Goal: Use online tool/utility: Utilize a website feature to perform a specific function

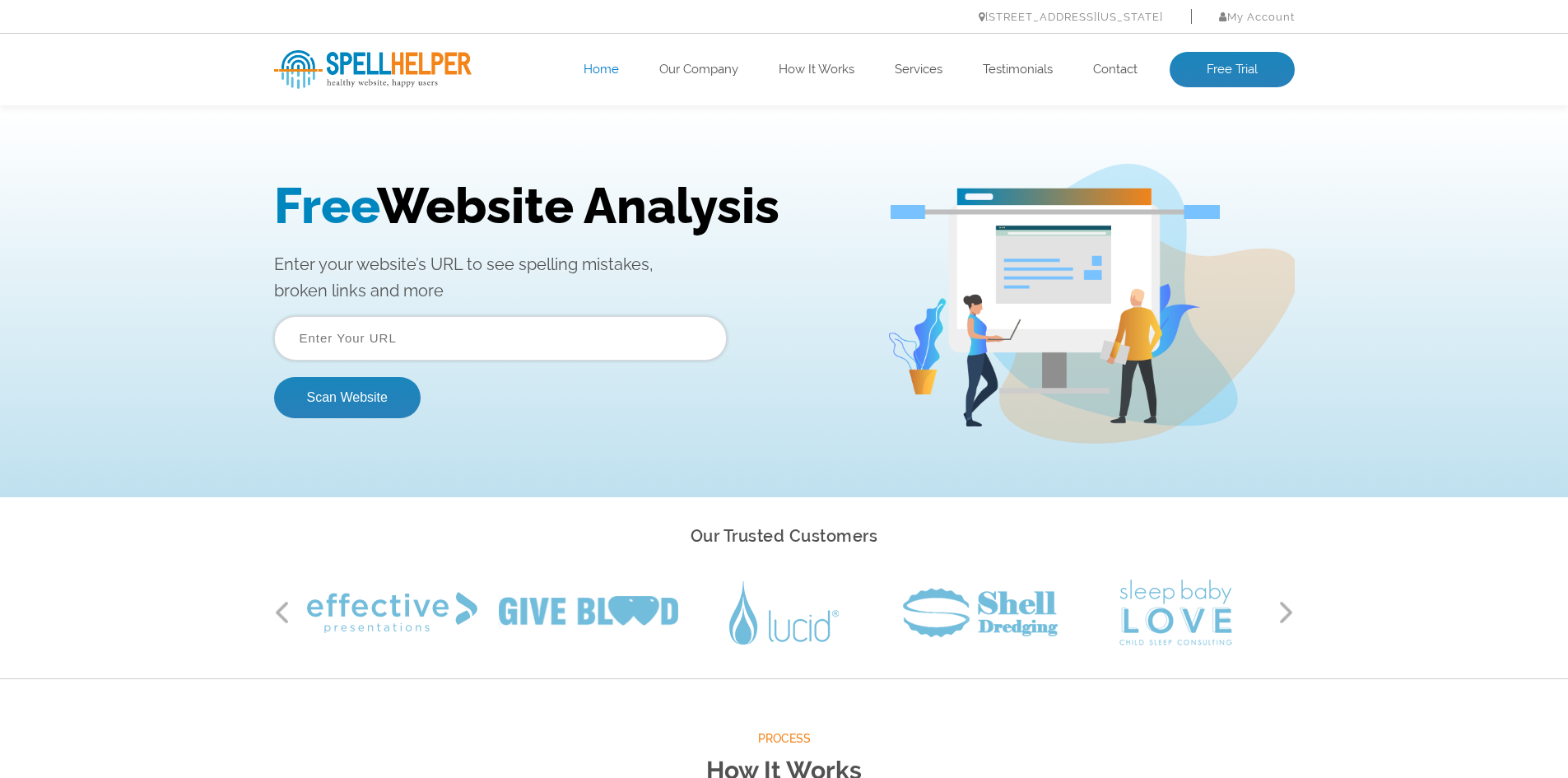
click at [521, 336] on input "text" at bounding box center [501, 339] width 453 height 44
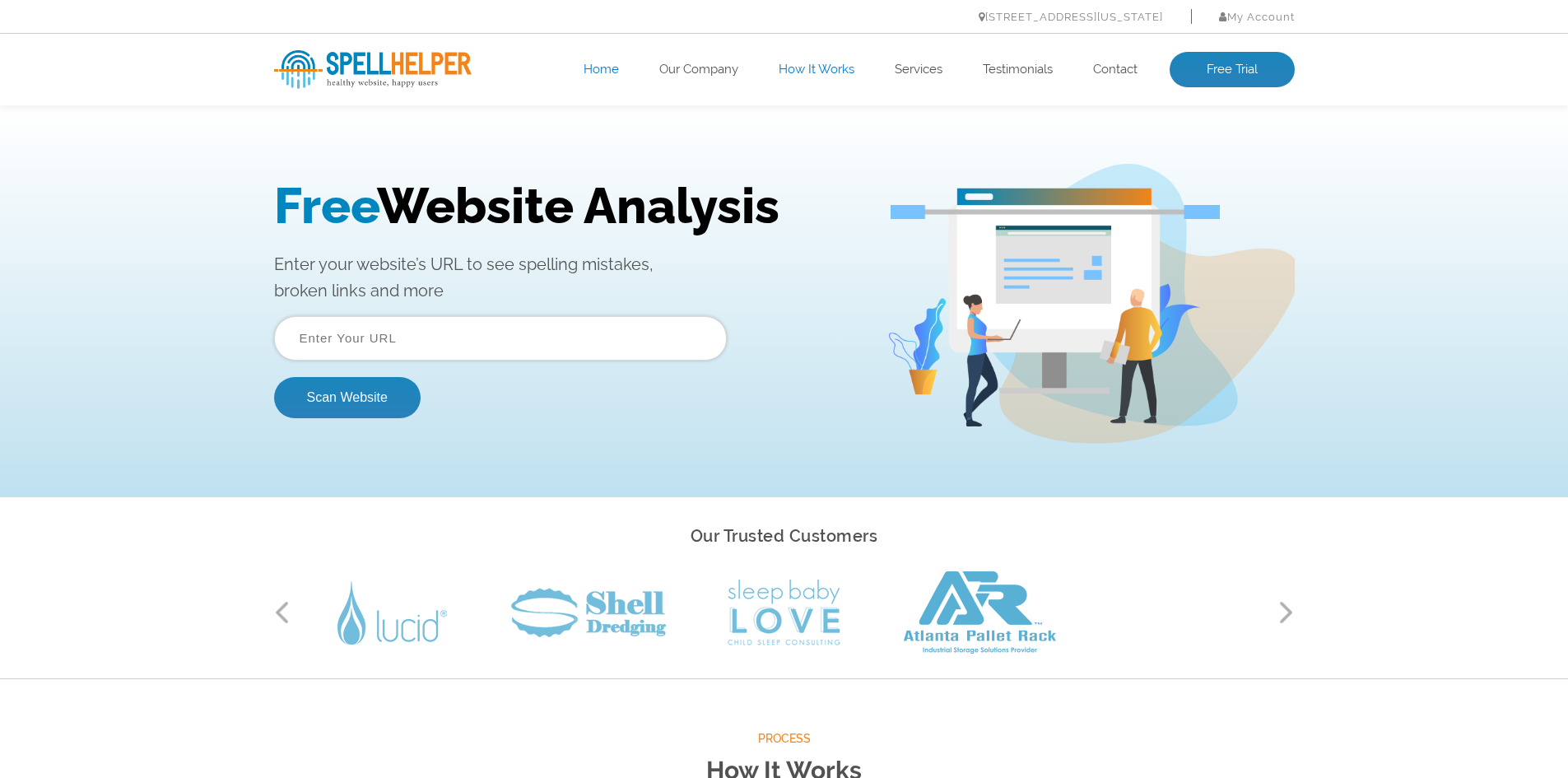
click at [807, 65] on link "How It Works" at bounding box center [816, 69] width 76 height 16
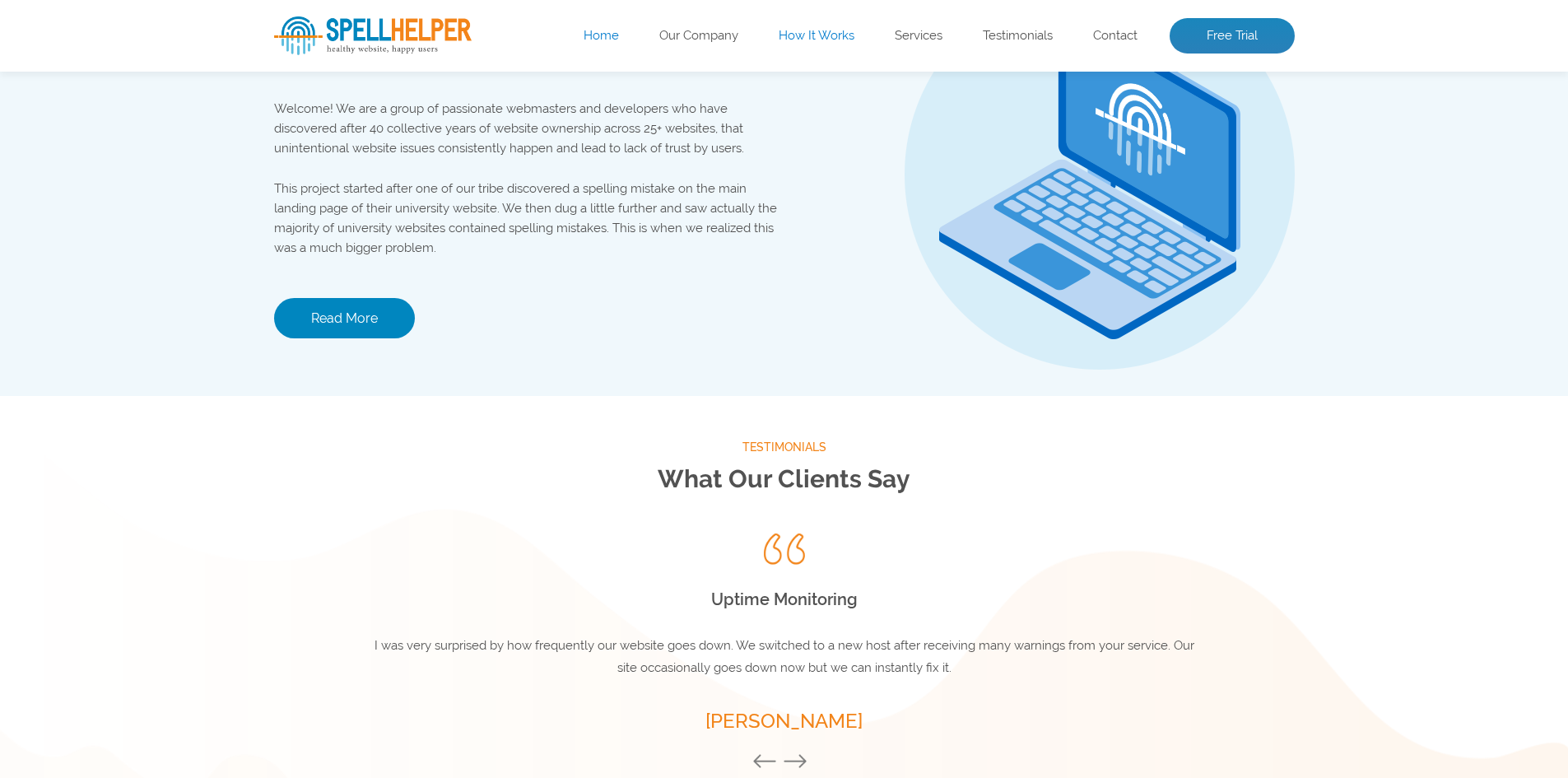
scroll to position [2190, 0]
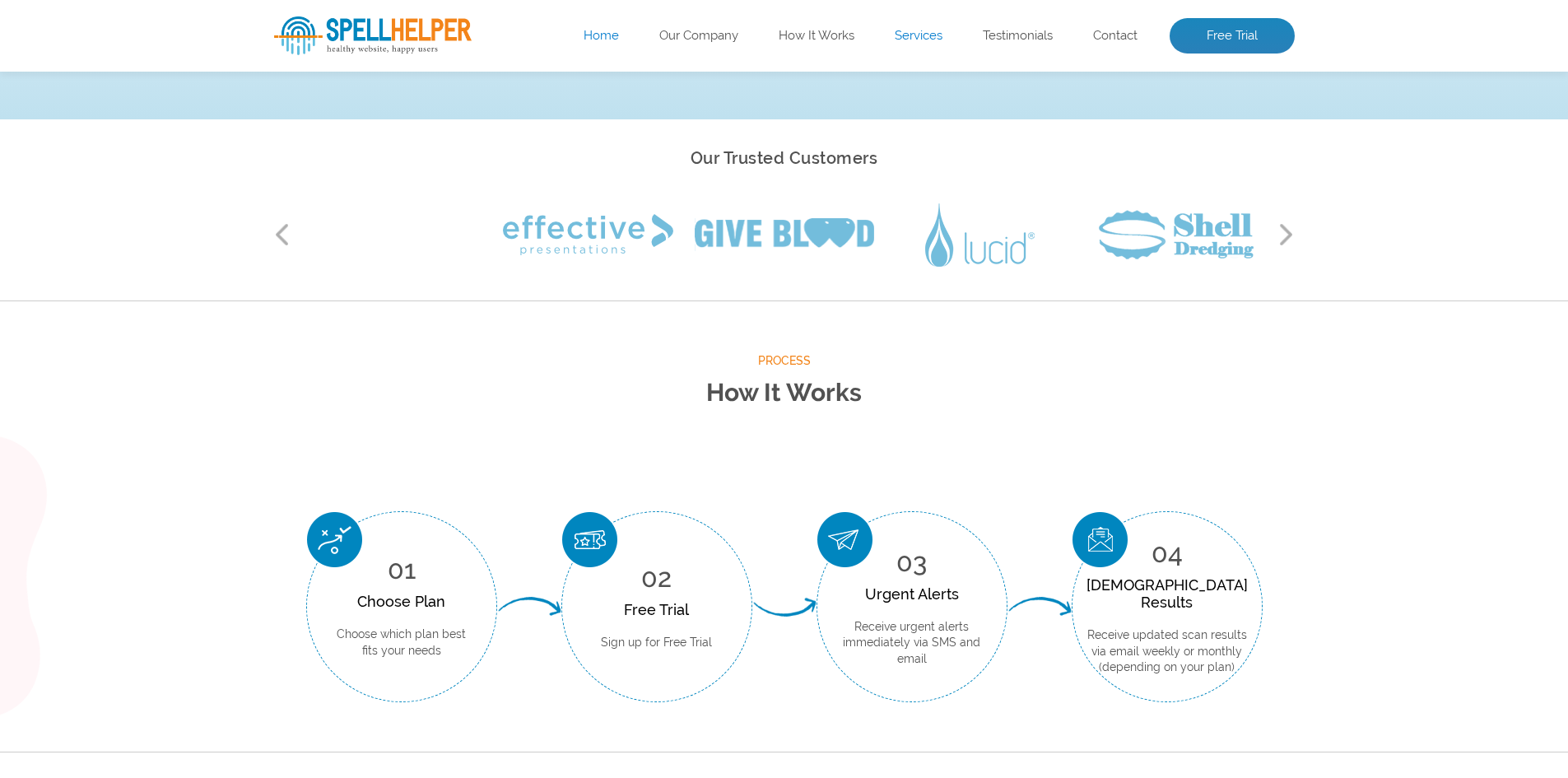
click at [930, 33] on link "Services" at bounding box center [919, 35] width 48 height 16
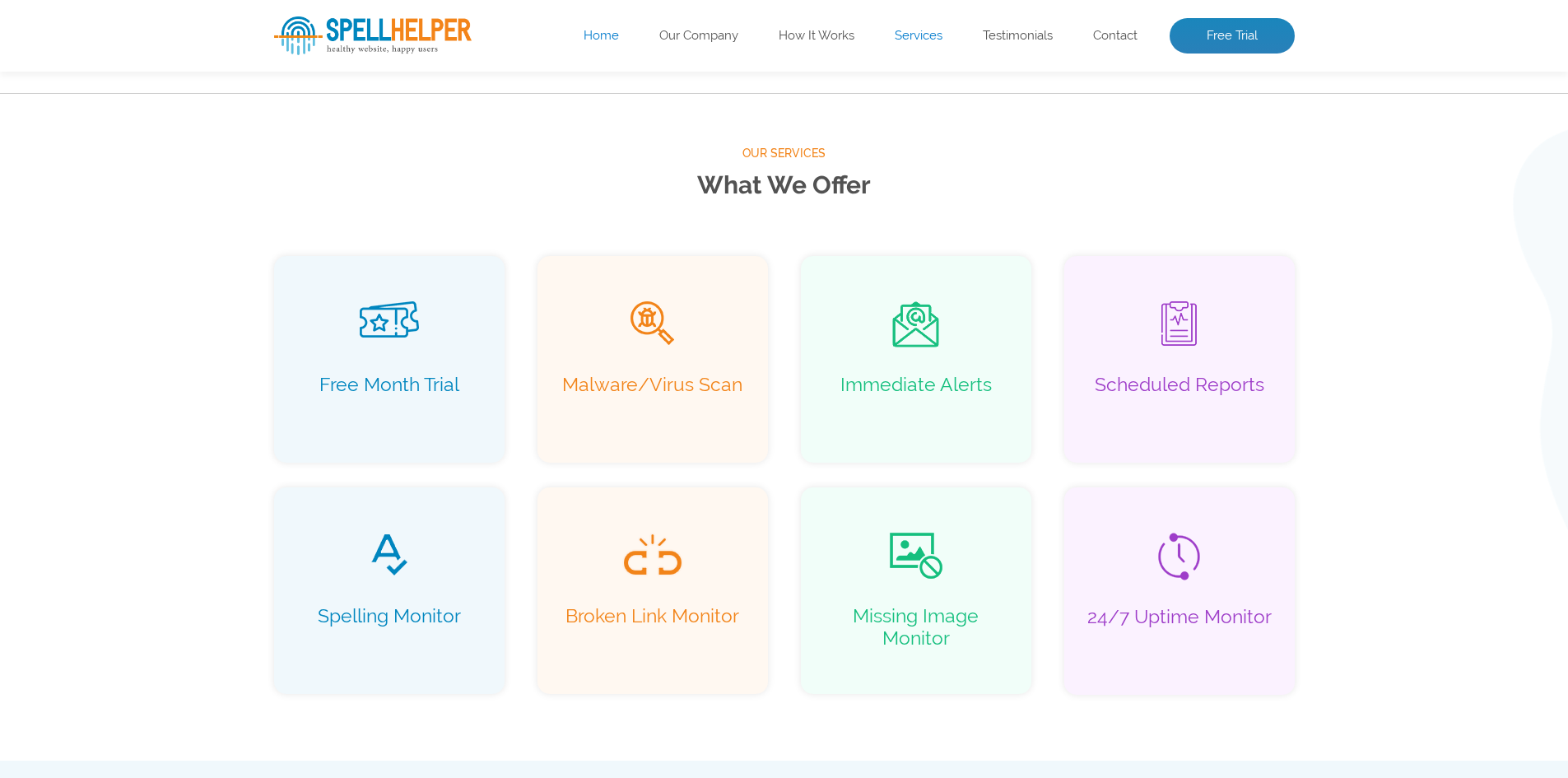
scroll to position [1061, 0]
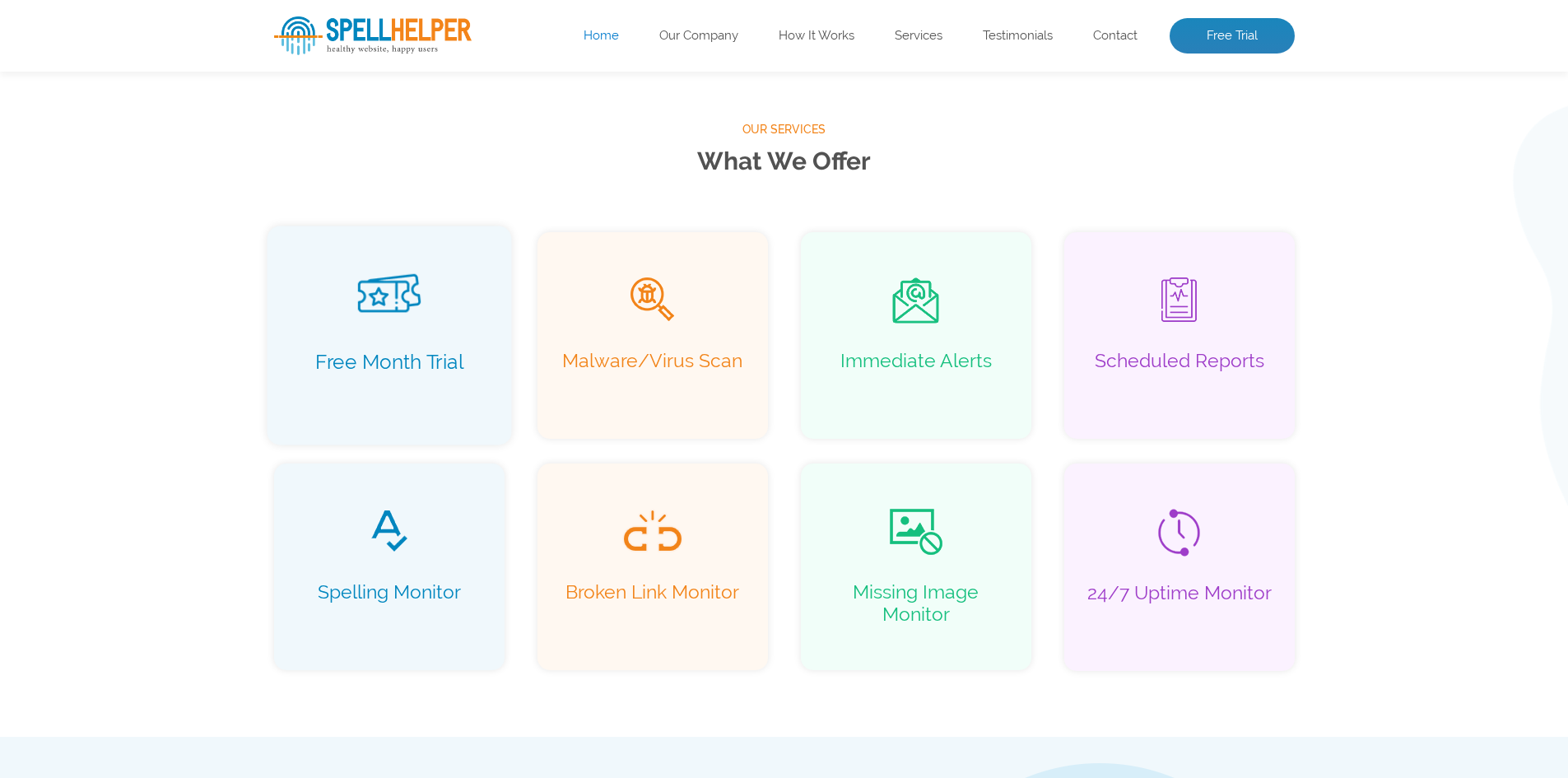
click at [432, 363] on p "Free Month Trial" at bounding box center [388, 373] width 209 height 47
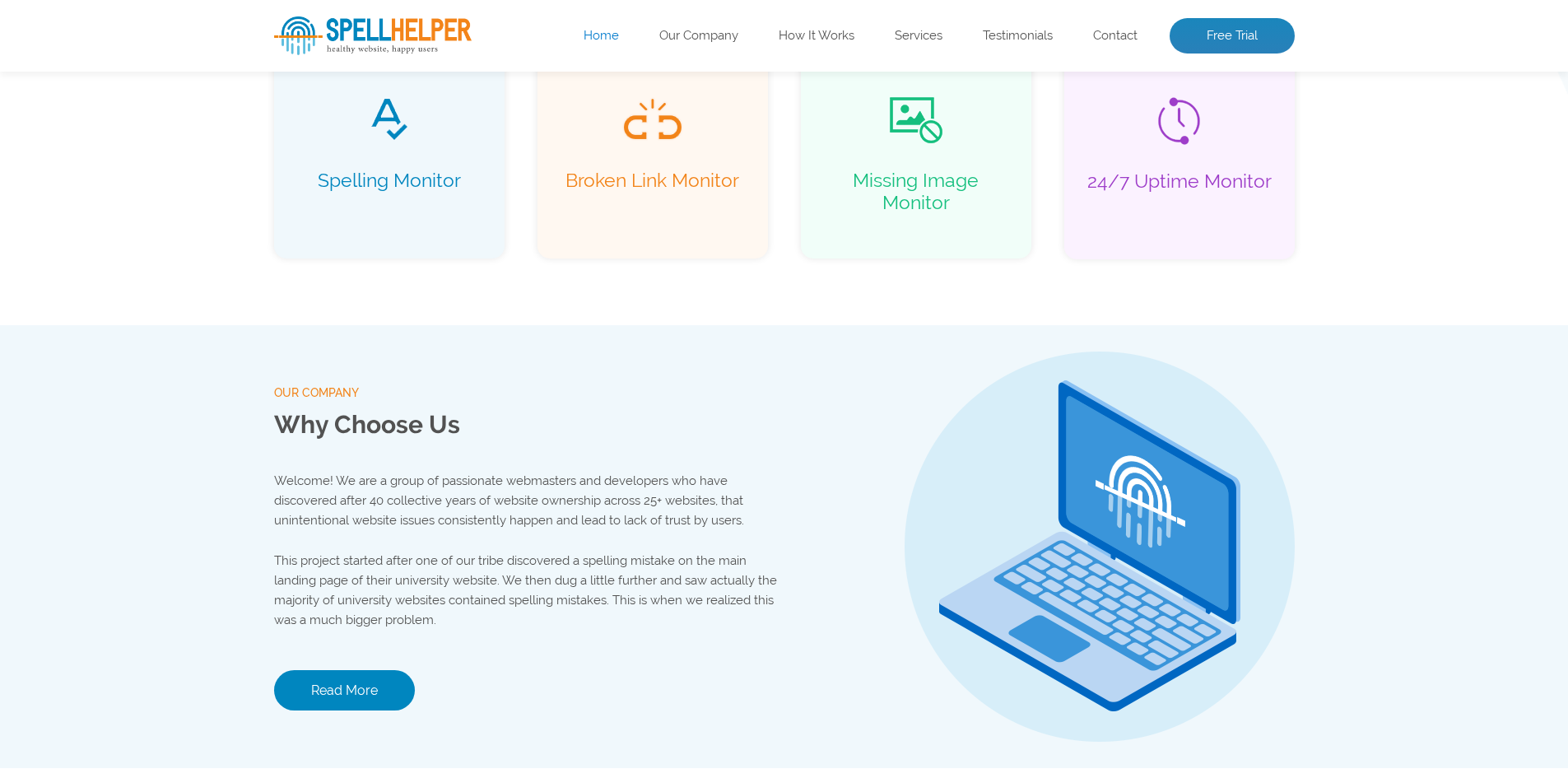
scroll to position [1967, 0]
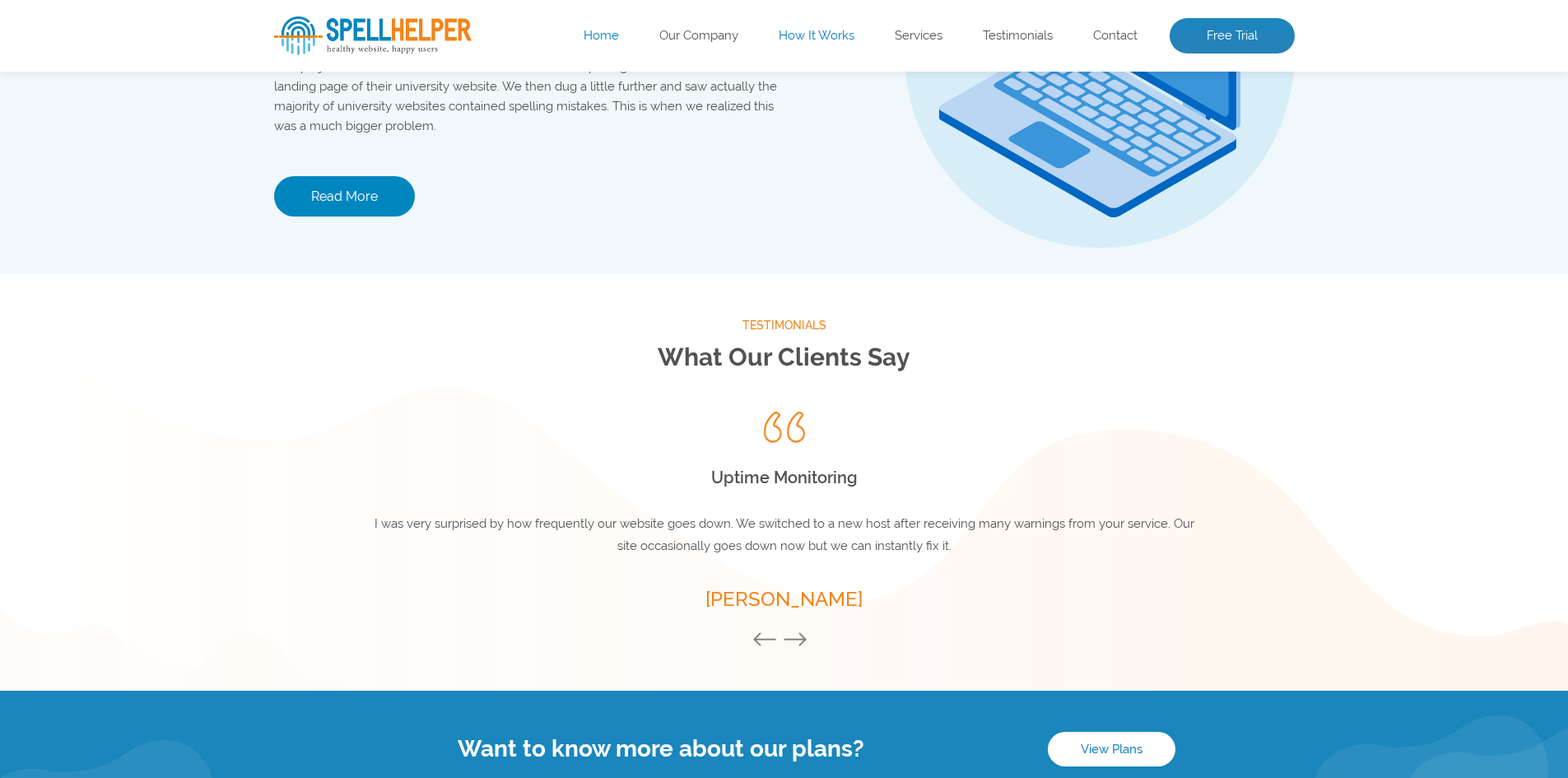
click at [823, 35] on link "How It Works" at bounding box center [816, 35] width 76 height 16
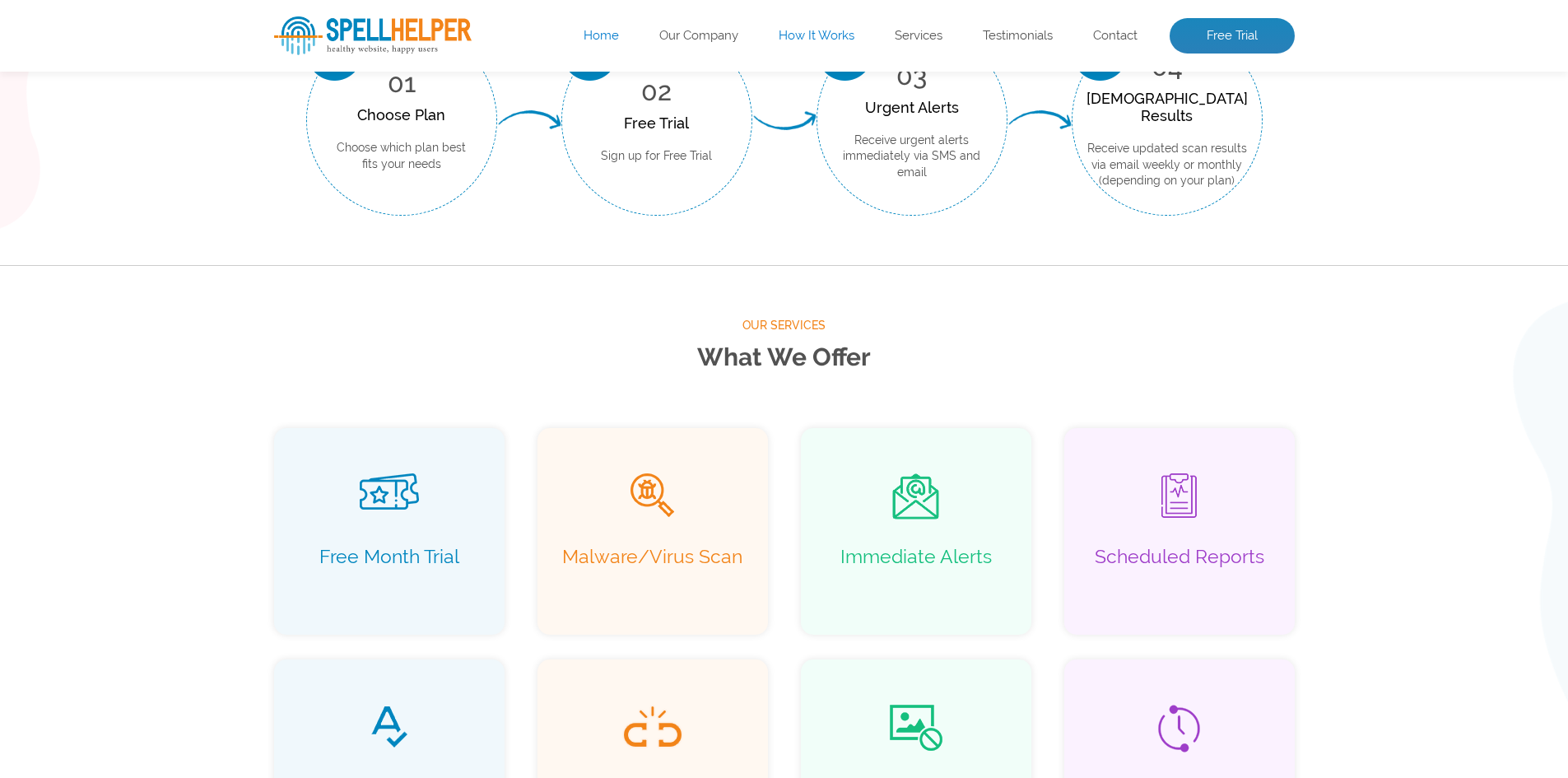
scroll to position [2190, 0]
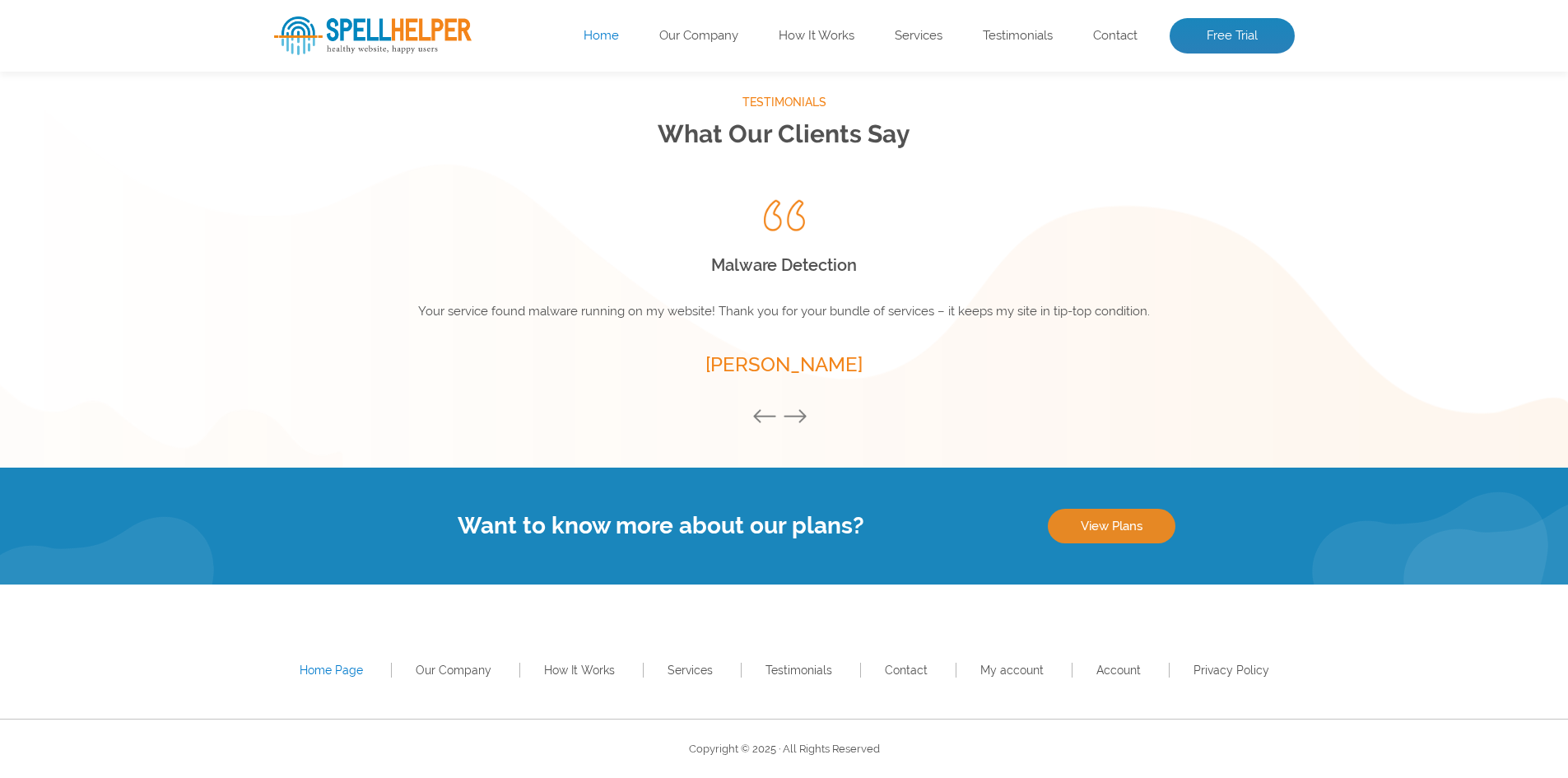
click at [1147, 532] on link "View Plans" at bounding box center [1112, 527] width 128 height 35
click at [1091, 526] on link "View Plans" at bounding box center [1112, 527] width 128 height 35
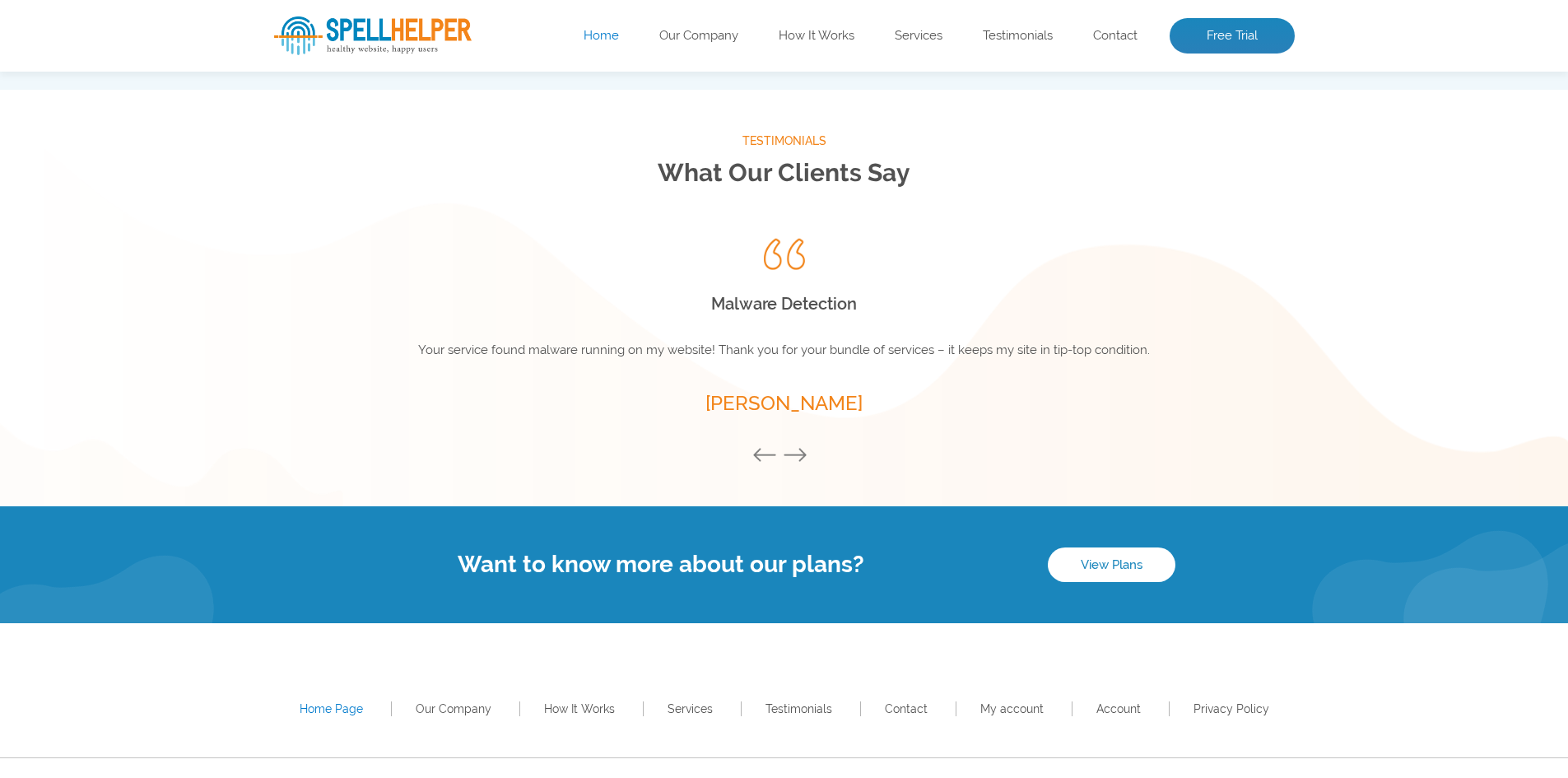
scroll to position [2190, 0]
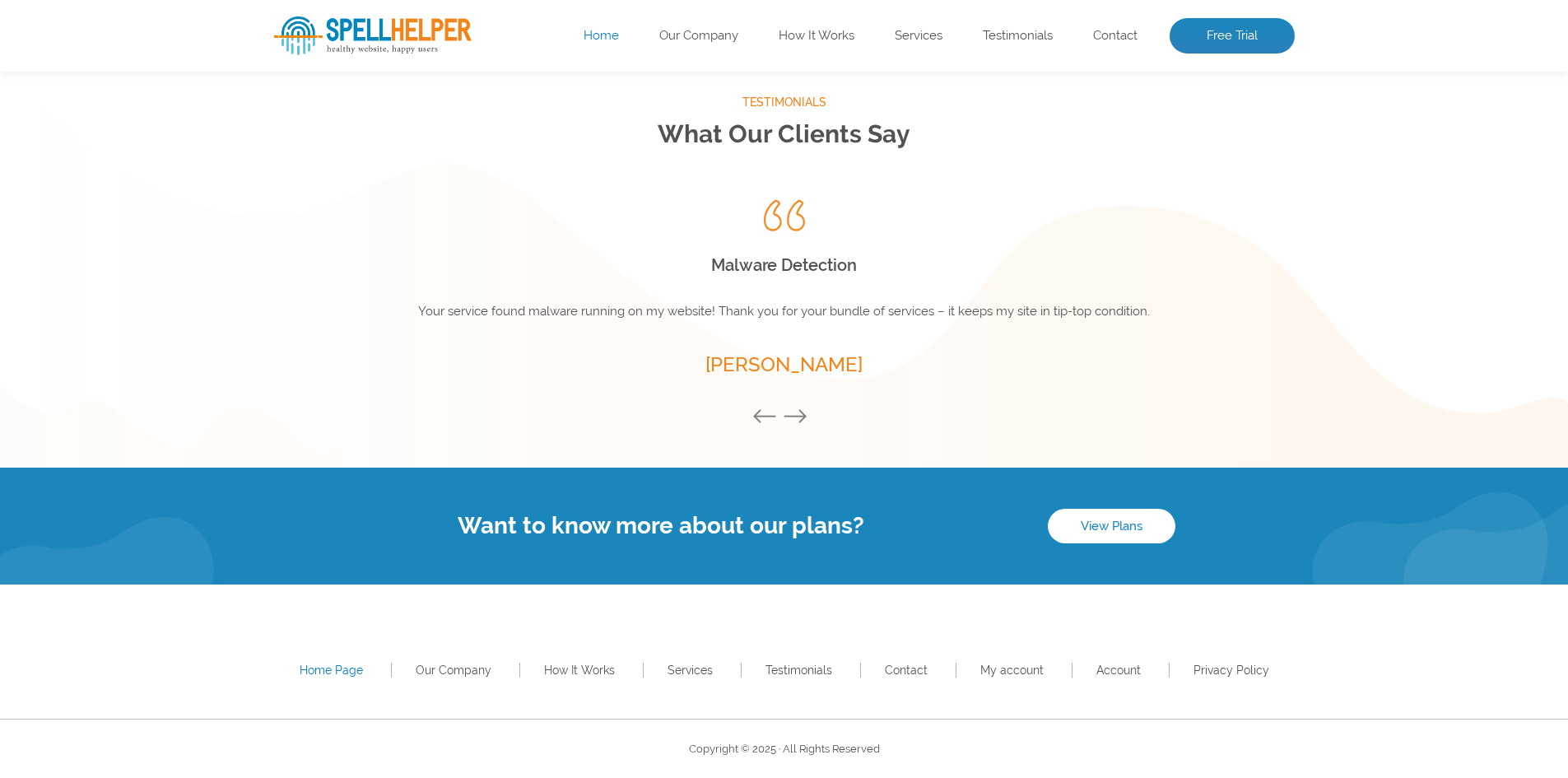
drag, startPoint x: 462, startPoint y: 309, endPoint x: 615, endPoint y: 310, distance: 153.0
click at [615, 310] on p "I never realized myself and staff were such terrible spellers. You guys catch a…" at bounding box center [784, 312] width 823 height 44
click at [799, 417] on button "Next" at bounding box center [799, 417] width 33 height 18
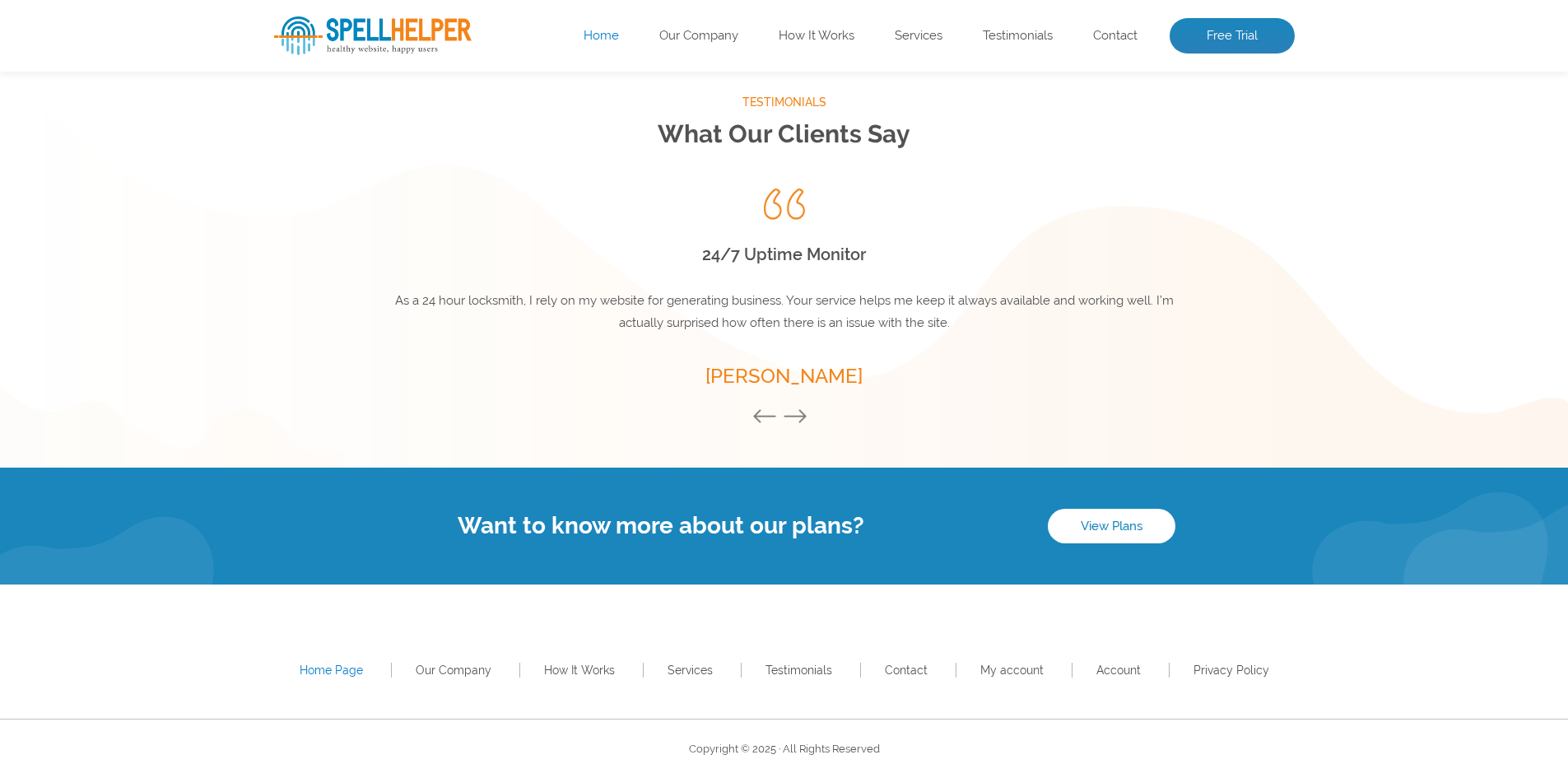
drag, startPoint x: 499, startPoint y: 297, endPoint x: 875, endPoint y: 292, distance: 376.0
click at [875, 292] on p "I never realized myself and staff were such terrible spellers. You guys catch a…" at bounding box center [784, 312] width 823 height 44
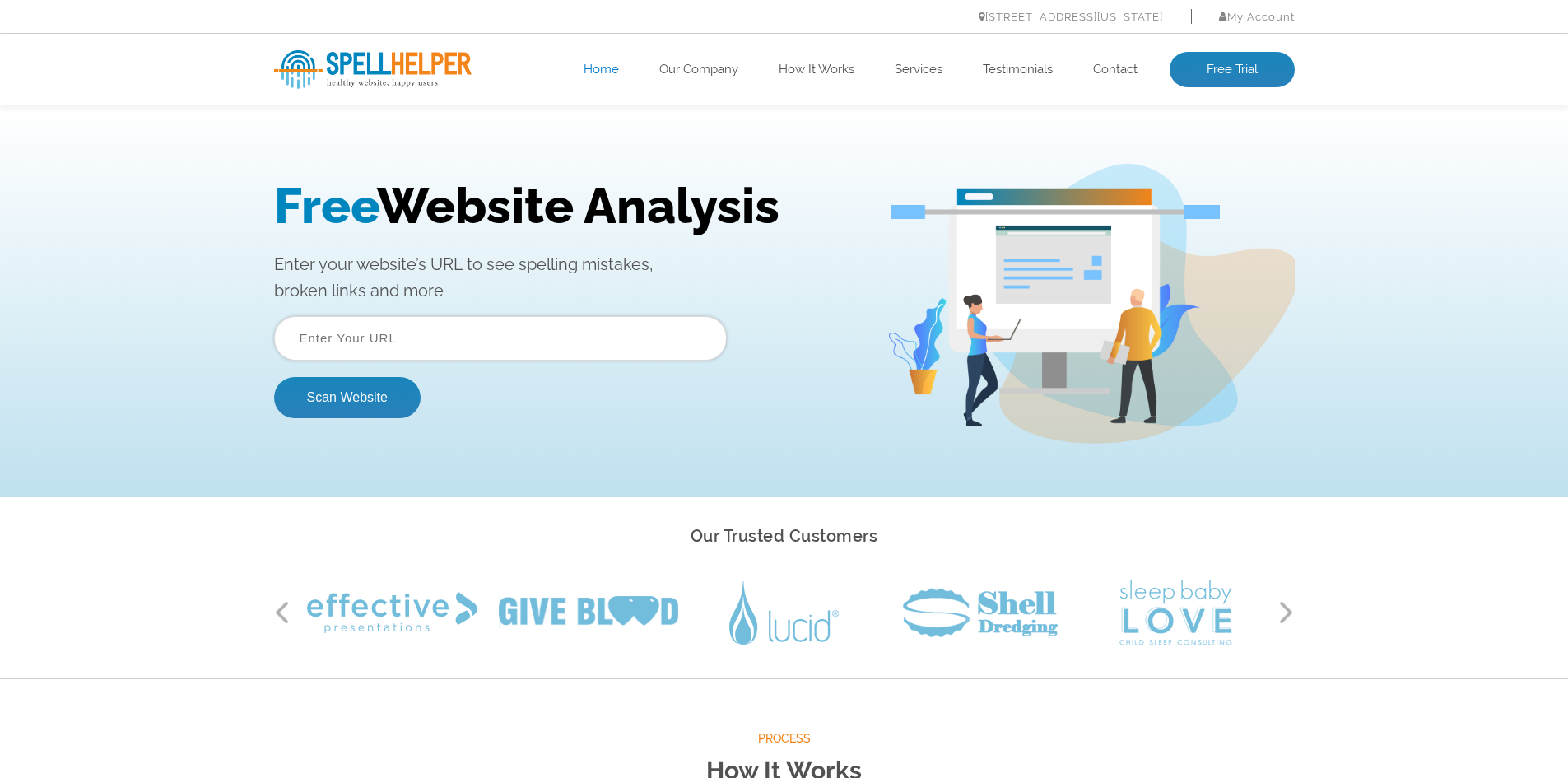
click at [584, 344] on input "text" at bounding box center [501, 339] width 453 height 44
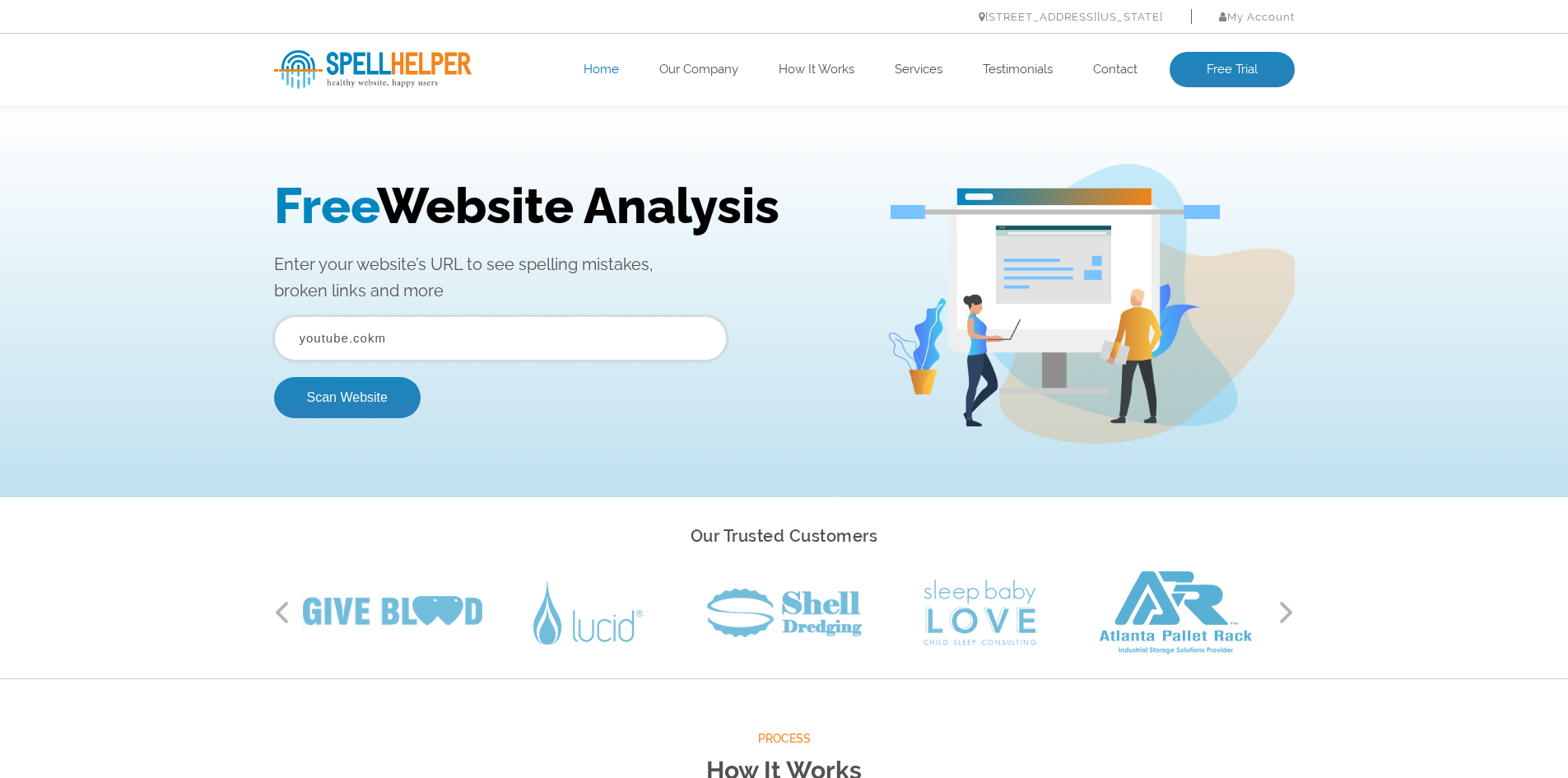
click at [274, 377] on button "Scan Website" at bounding box center [347, 397] width 147 height 41
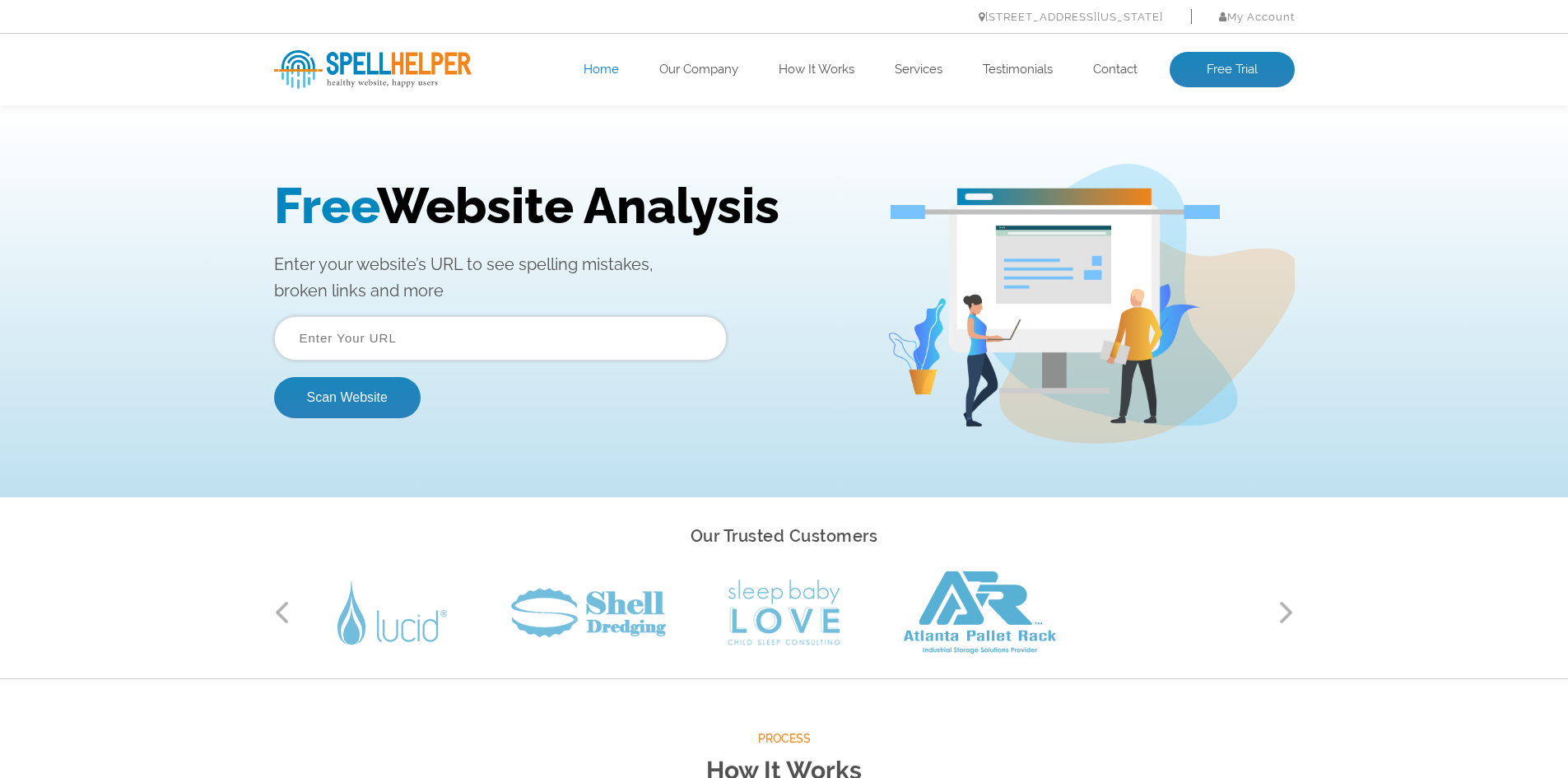
click at [422, 329] on input "text" at bounding box center [501, 339] width 453 height 44
type input "youtube.com"
click at [274, 377] on button "Scan Website" at bounding box center [347, 397] width 147 height 41
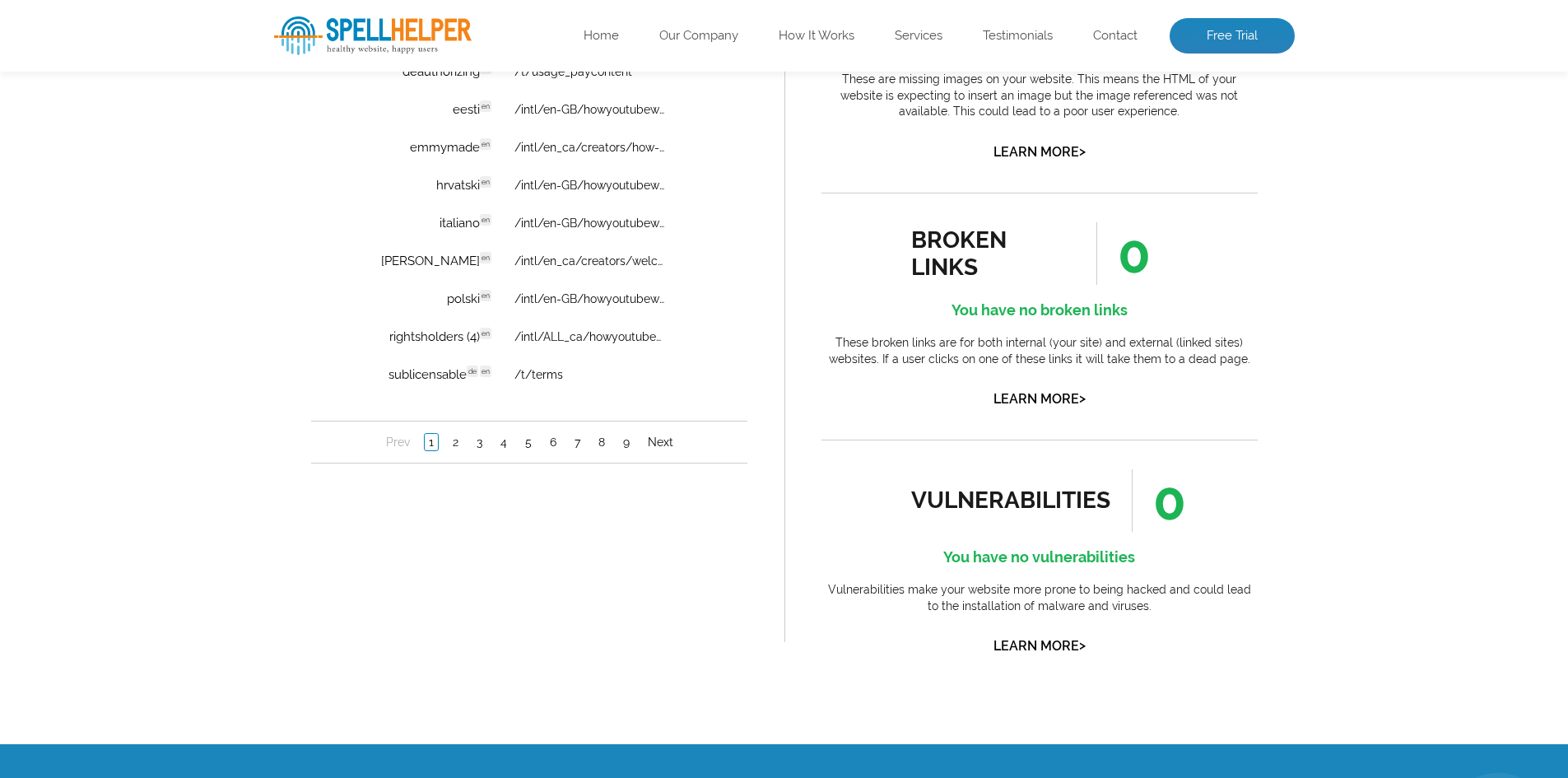
scroll to position [1317, 0]
click at [646, 439] on link "Next" at bounding box center [659, 441] width 34 height 16
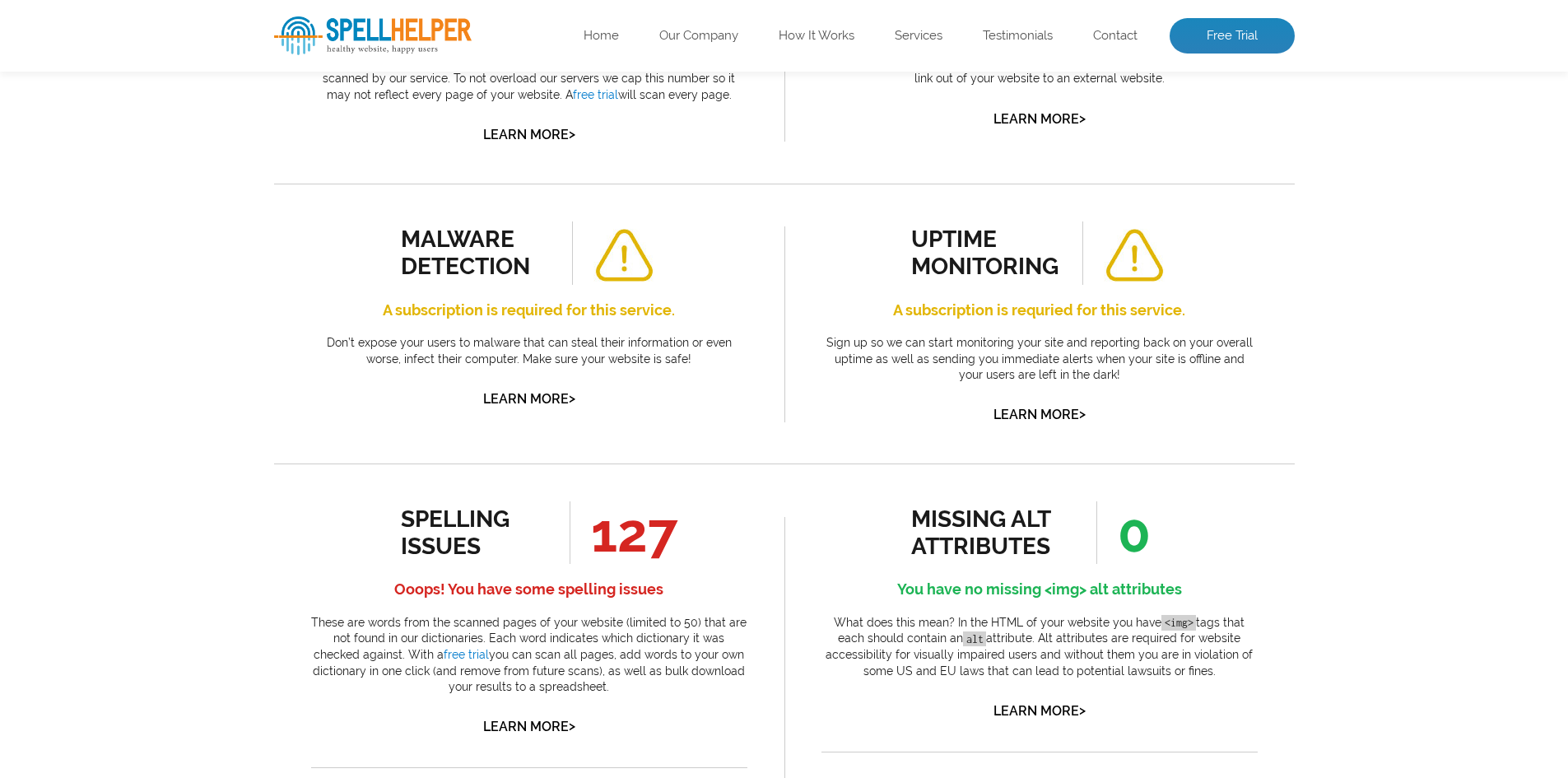
scroll to position [0, 0]
